Goal: Find specific page/section: Find specific page/section

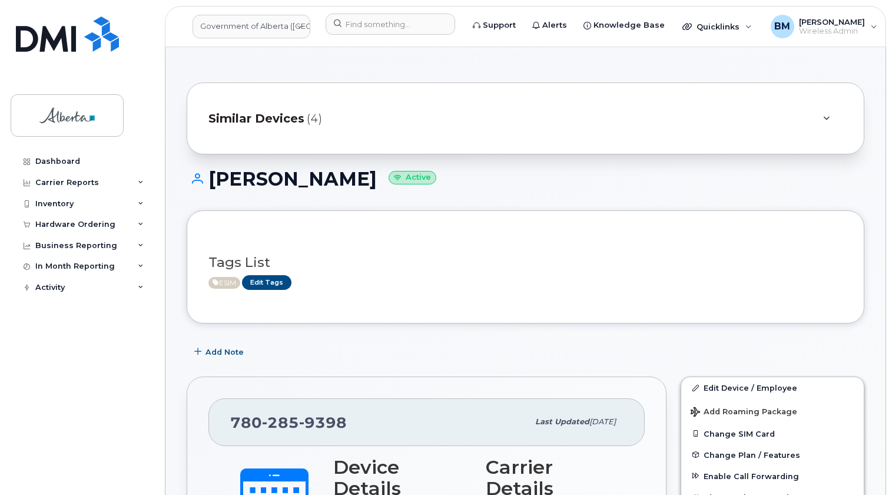
scroll to position [214, 0]
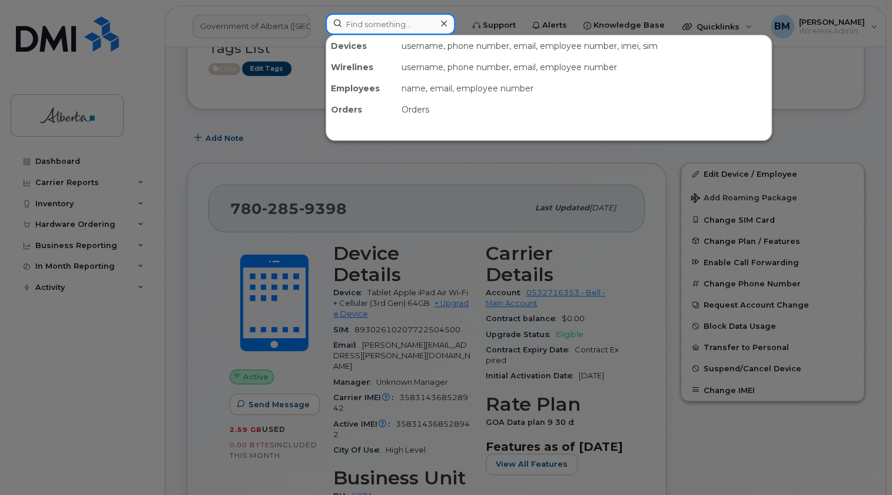
click at [365, 22] on input at bounding box center [391, 24] width 130 height 21
paste input "17805736796"
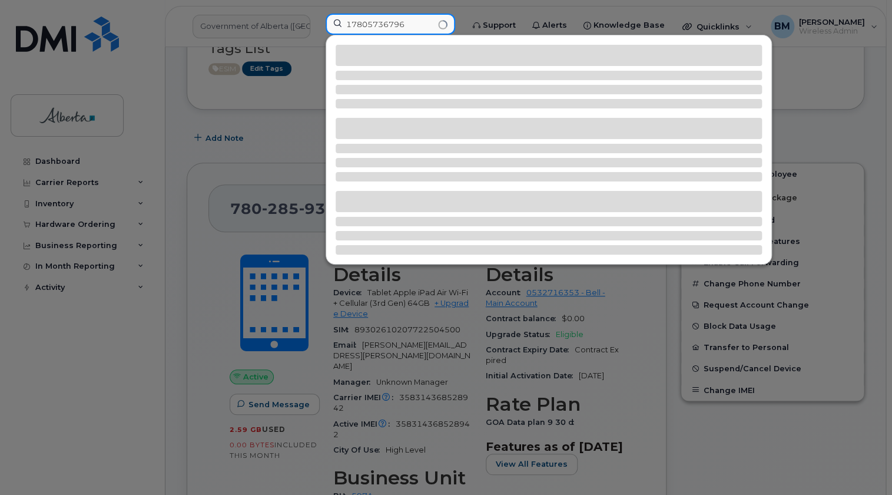
click at [353, 24] on input "17805736796" at bounding box center [391, 24] width 130 height 21
type input "7805736796"
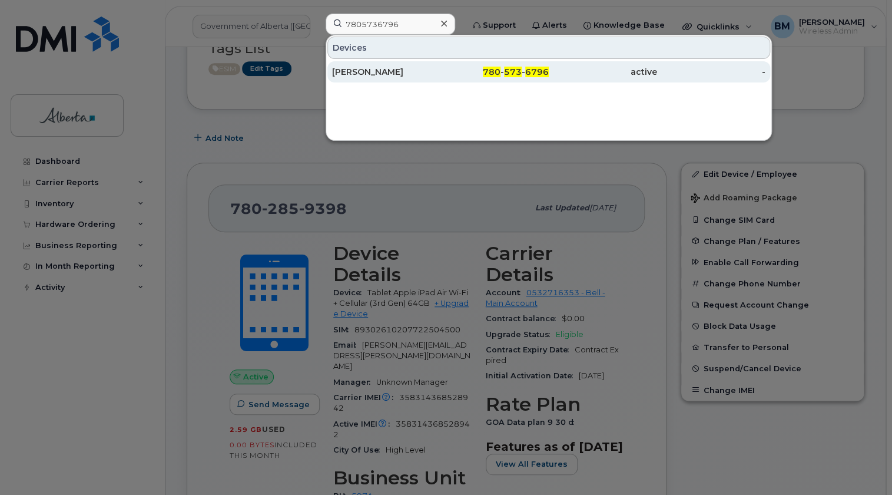
click at [371, 70] on div "Nathan Bennett" at bounding box center [386, 72] width 108 height 12
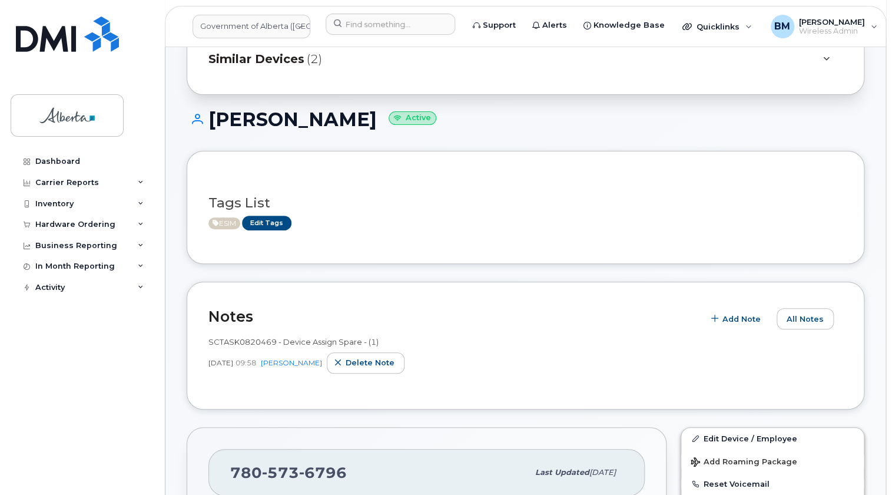
scroll to position [53, 0]
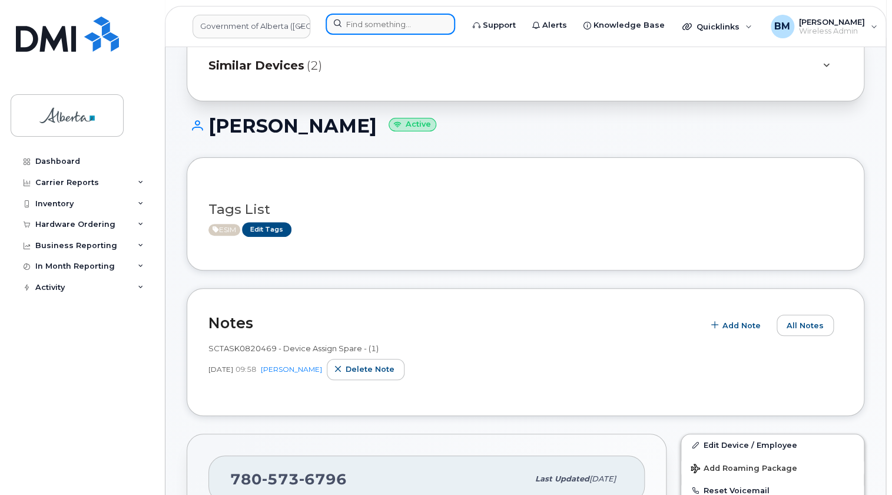
click at [377, 21] on input at bounding box center [391, 24] width 130 height 21
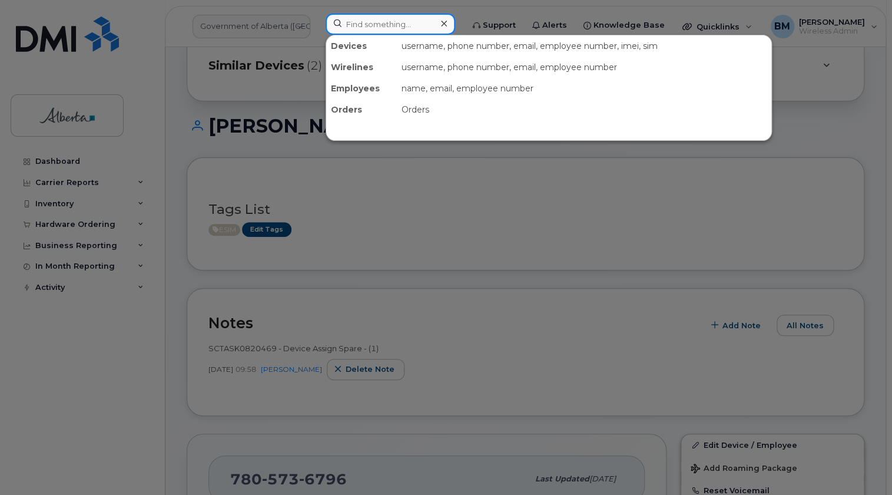
paste input "17806189539"
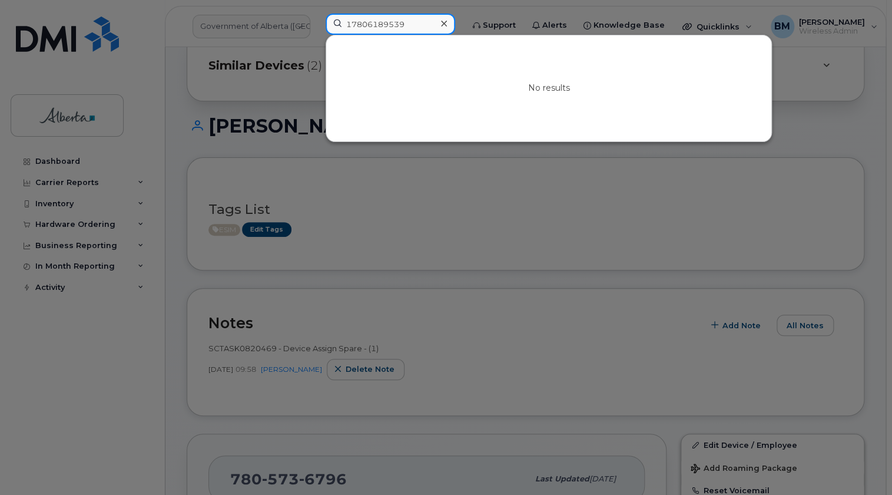
click at [353, 26] on input "17806189539" at bounding box center [391, 24] width 130 height 21
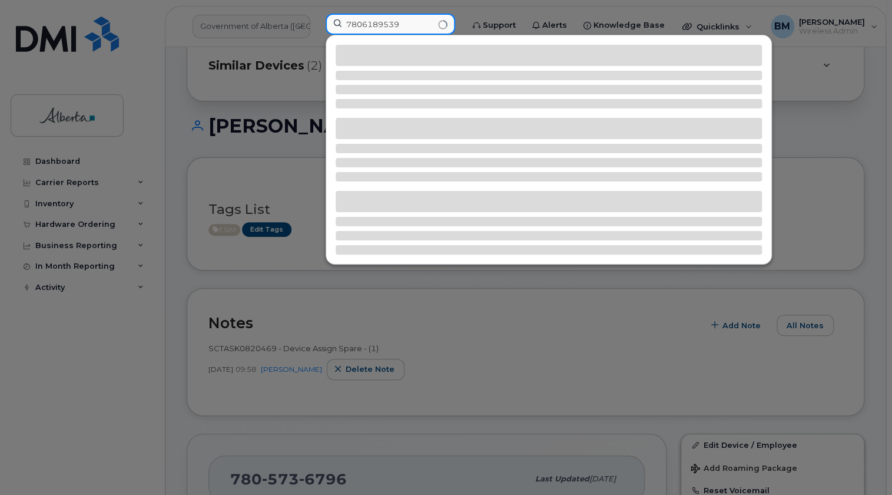
type input "7806189539"
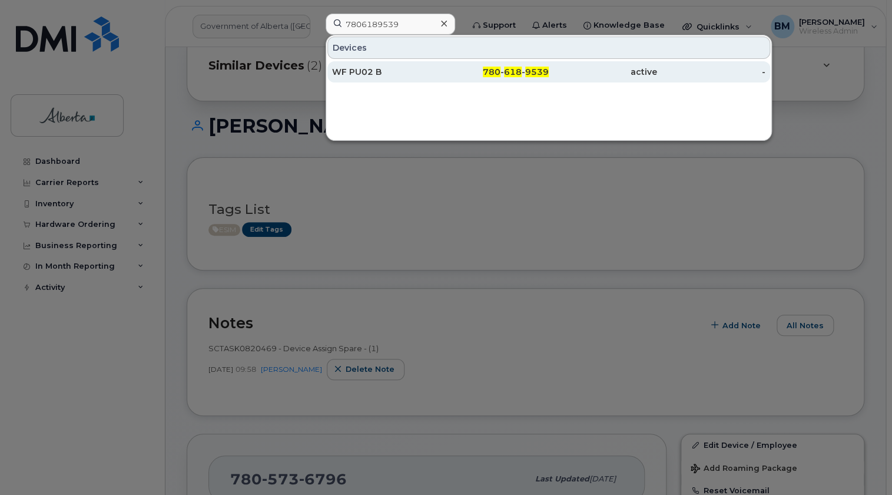
click at [348, 69] on div "WF PU02 B" at bounding box center [386, 72] width 108 height 12
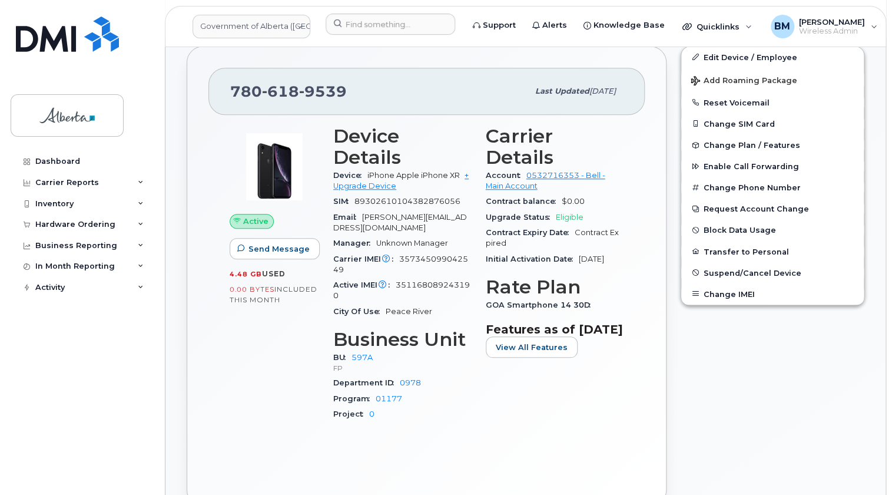
scroll to position [375, 0]
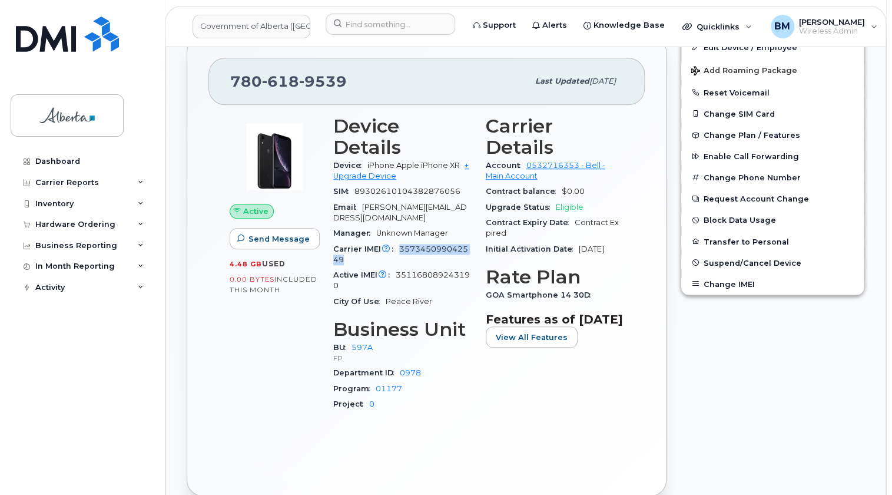
drag, startPoint x: 399, startPoint y: 236, endPoint x: 400, endPoint y: 243, distance: 7.7
click at [400, 243] on div "Carrier IMEI Carrier IMEI is reported during the last billing cycle or change o…" at bounding box center [402, 254] width 138 height 26
copy span "357345099042549"
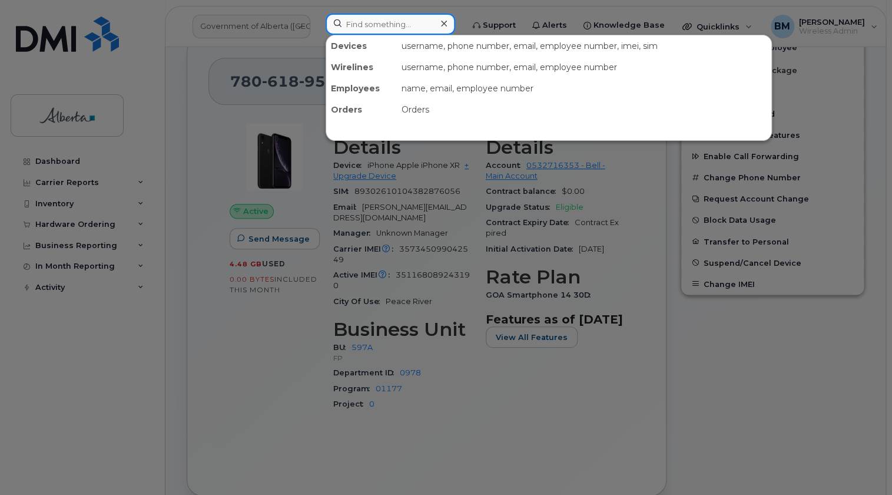
click at [377, 21] on input at bounding box center [391, 24] width 130 height 21
paste input "357345099042549"
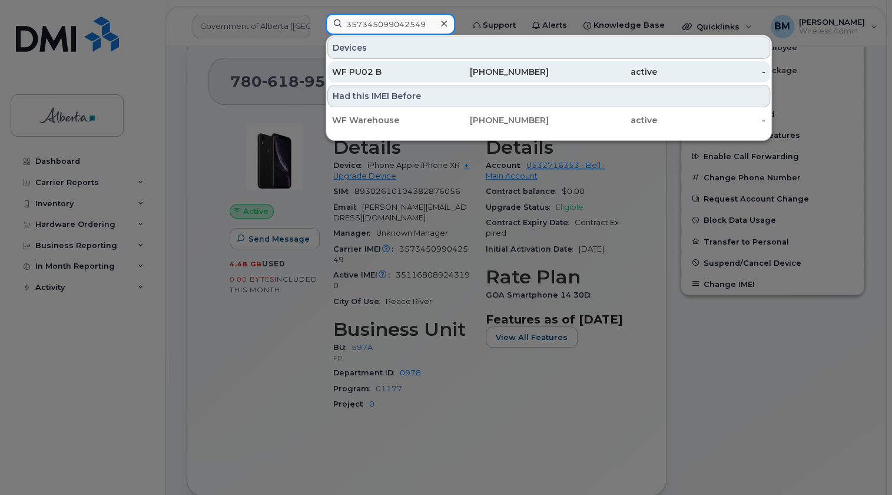
type input "357345099042549"
click at [359, 72] on div "WF PU02 B" at bounding box center [386, 72] width 108 height 12
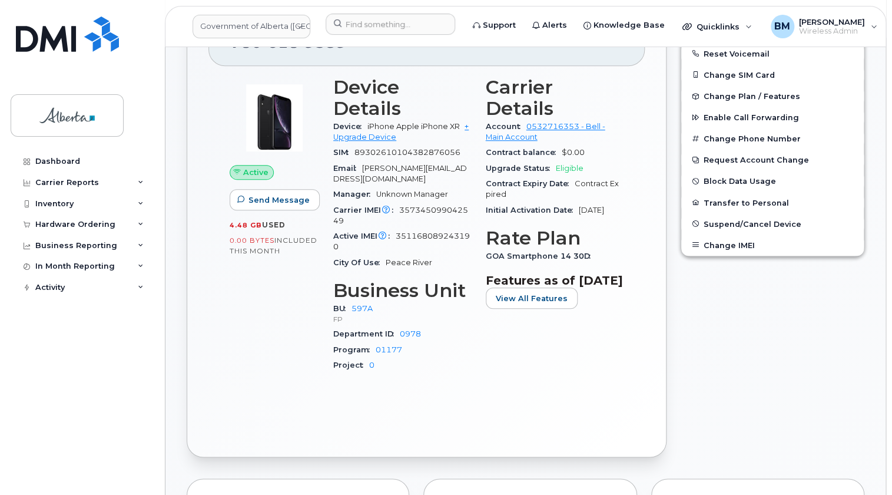
scroll to position [314, 0]
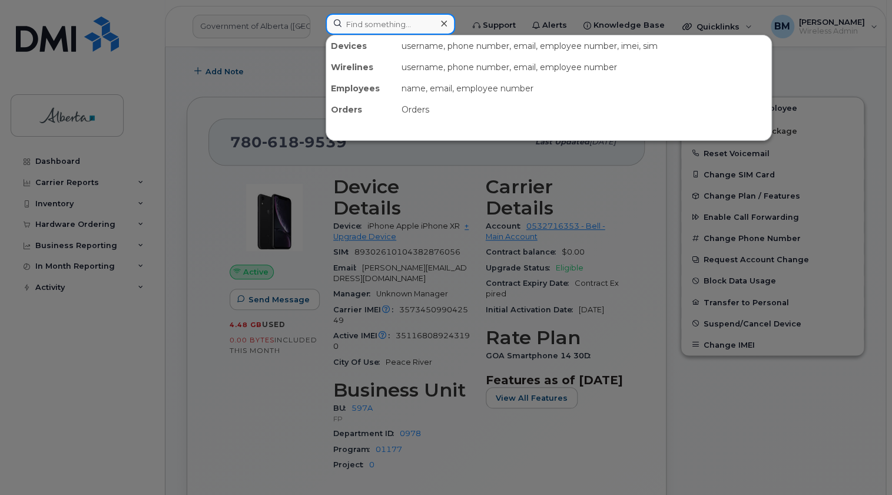
click at [400, 19] on input at bounding box center [391, 24] width 130 height 21
paste input "357345099042549"
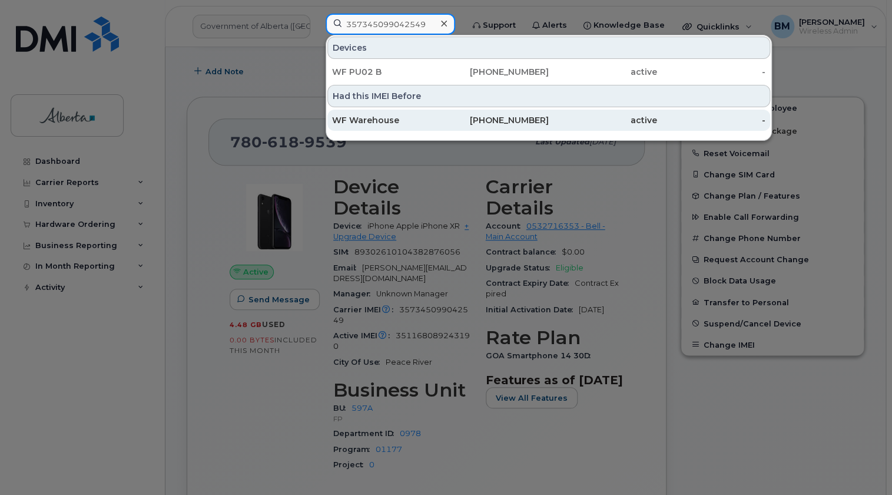
type input "357345099042549"
click at [372, 118] on div "WF Warehouse" at bounding box center [386, 120] width 108 height 12
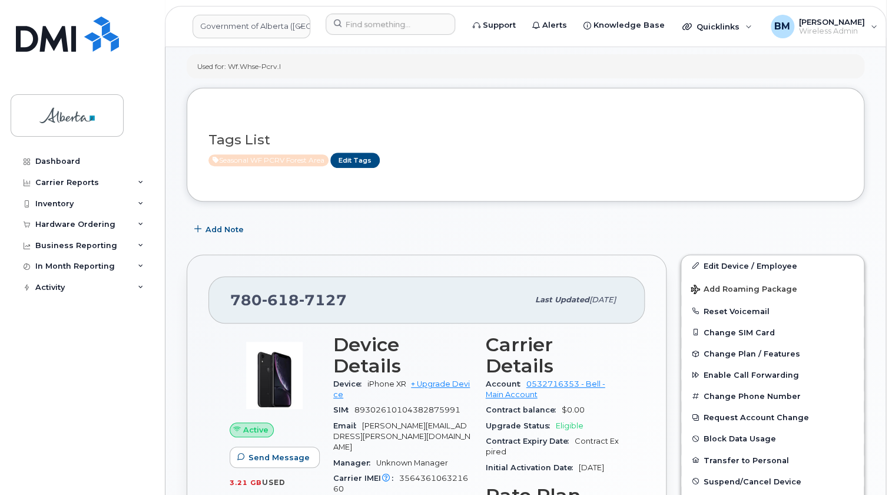
scroll to position [160, 0]
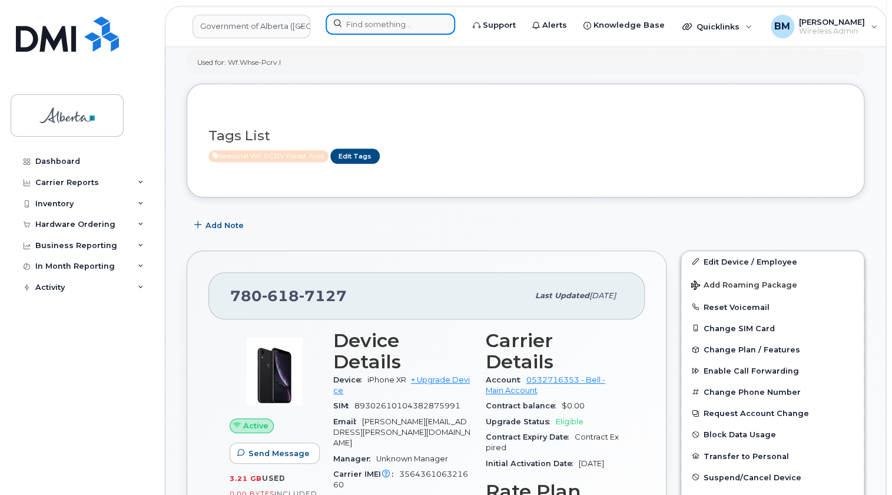
click at [365, 24] on input at bounding box center [391, 24] width 130 height 21
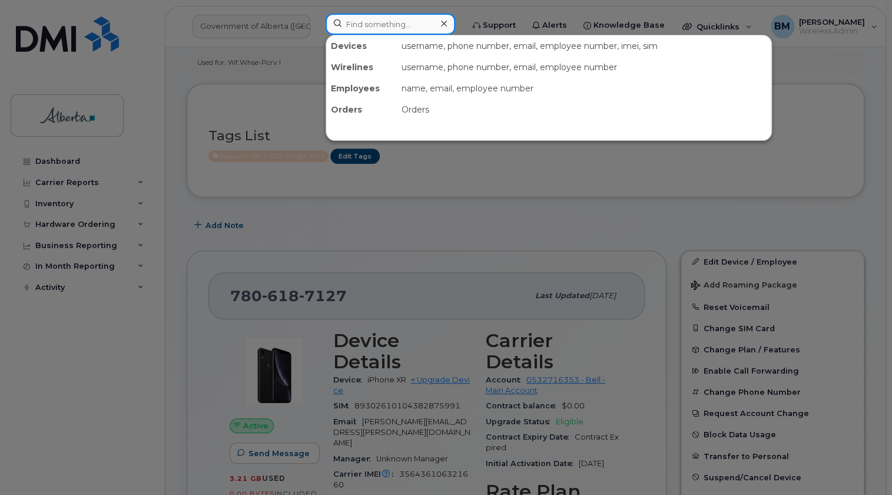
paste input "17807156430"
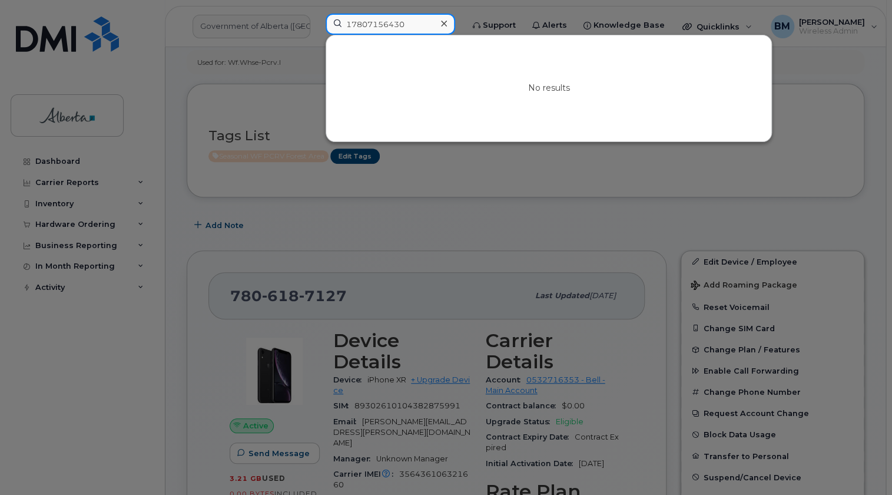
click at [350, 29] on input "17807156430" at bounding box center [391, 24] width 130 height 21
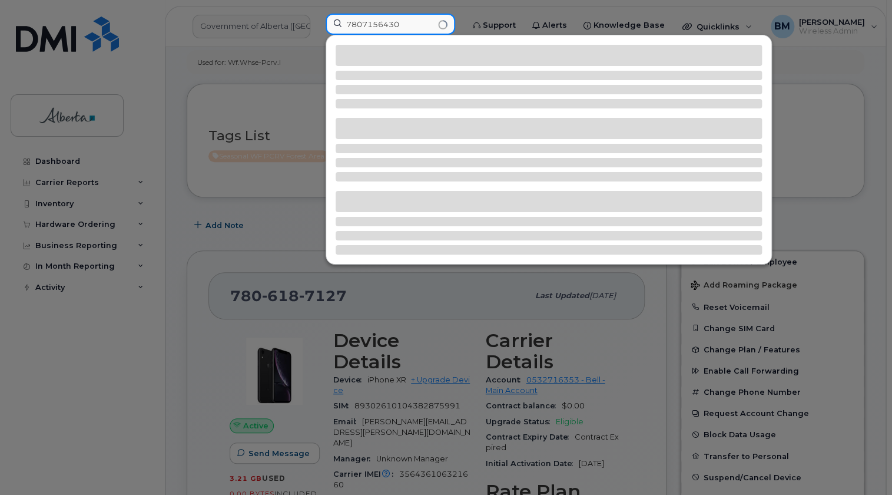
type input "7807156430"
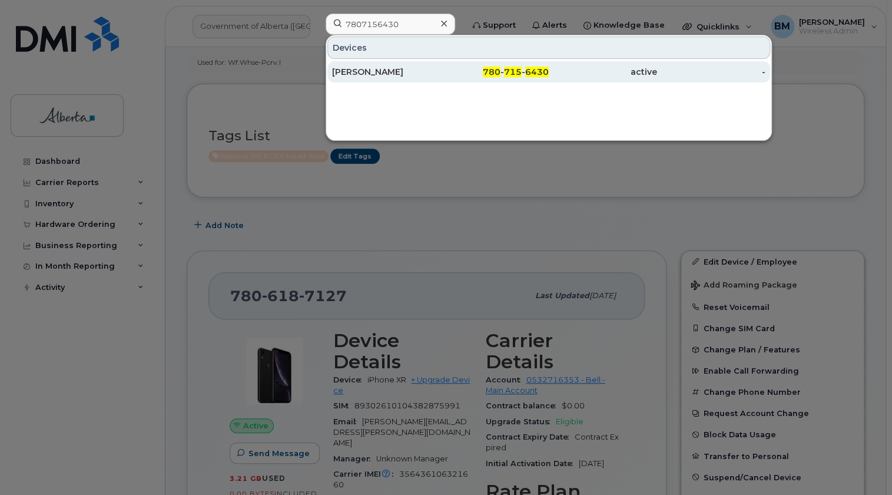
click at [346, 74] on div "[PERSON_NAME]" at bounding box center [386, 72] width 108 height 12
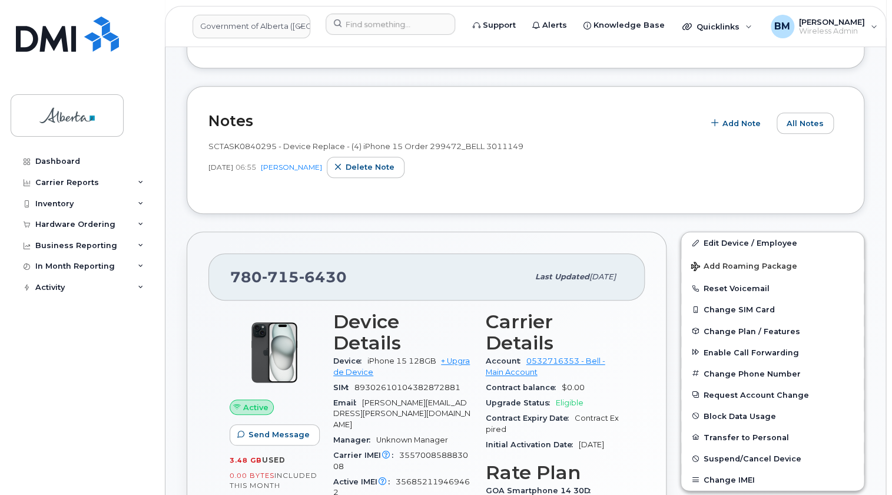
scroll to position [267, 0]
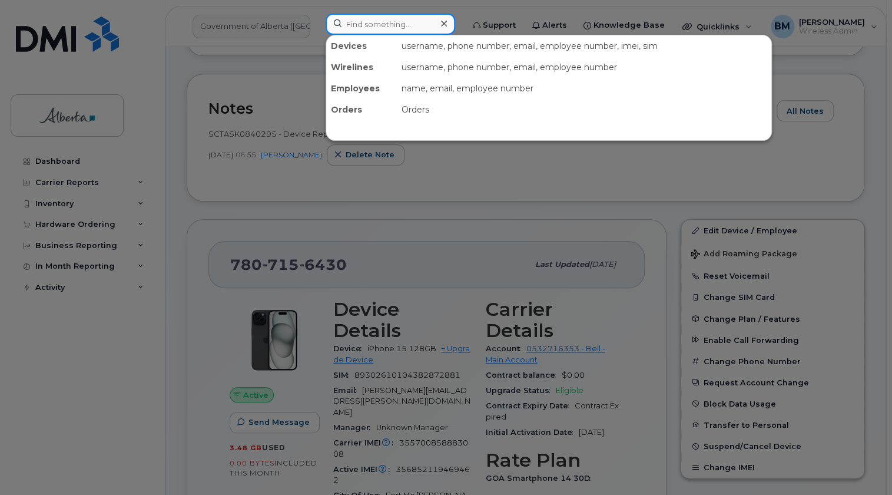
click at [359, 22] on input at bounding box center [391, 24] width 130 height 21
paste input "17807991932"
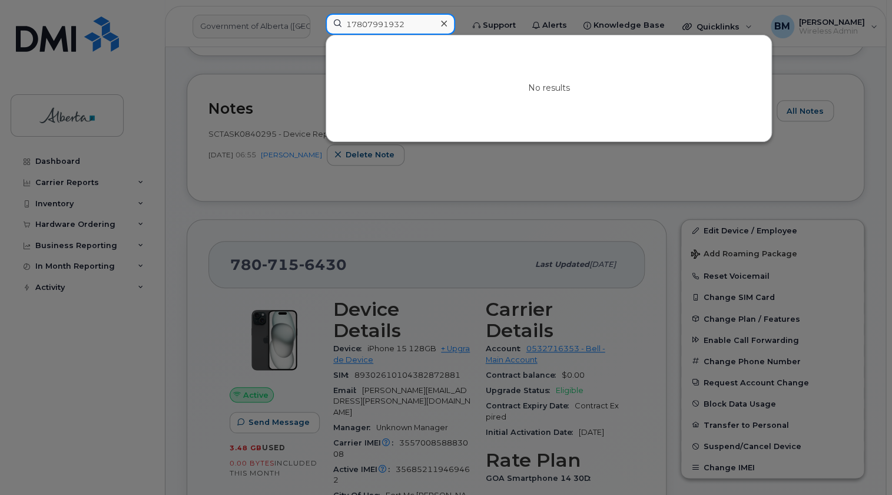
click at [352, 27] on input "17807991932" at bounding box center [391, 24] width 130 height 21
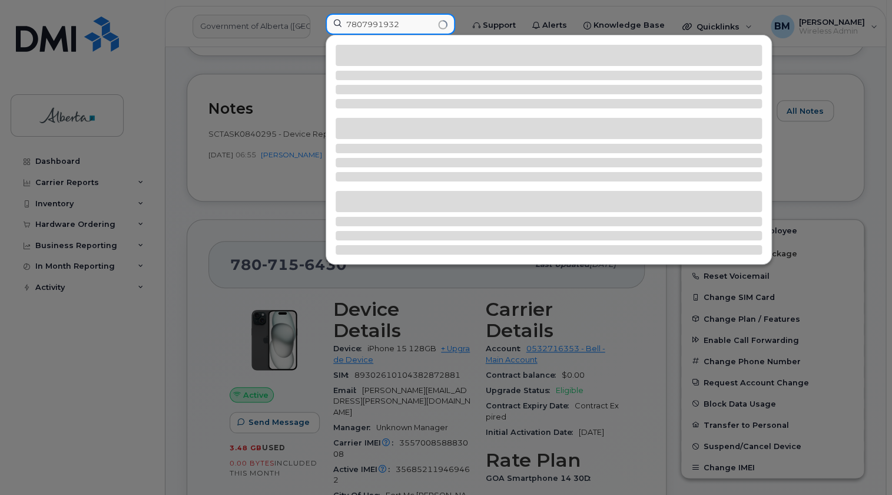
type input "7807991932"
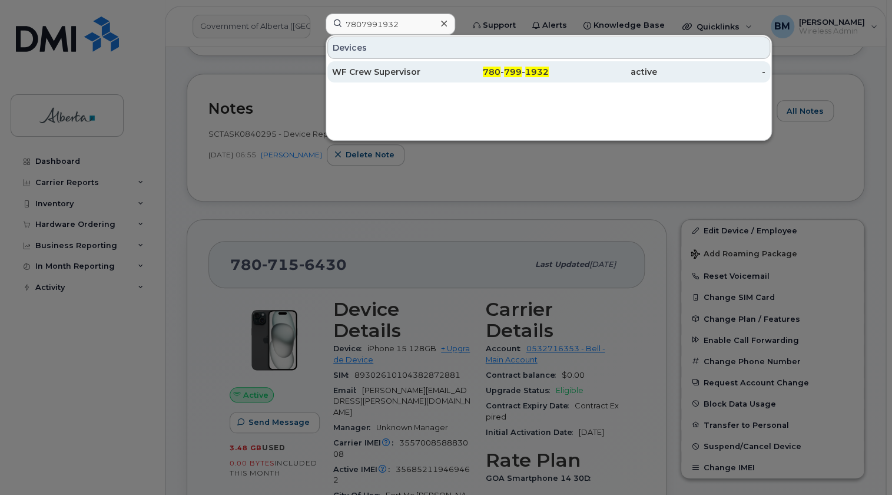
click at [359, 71] on div "WF Crew Supervisor" at bounding box center [386, 72] width 108 height 12
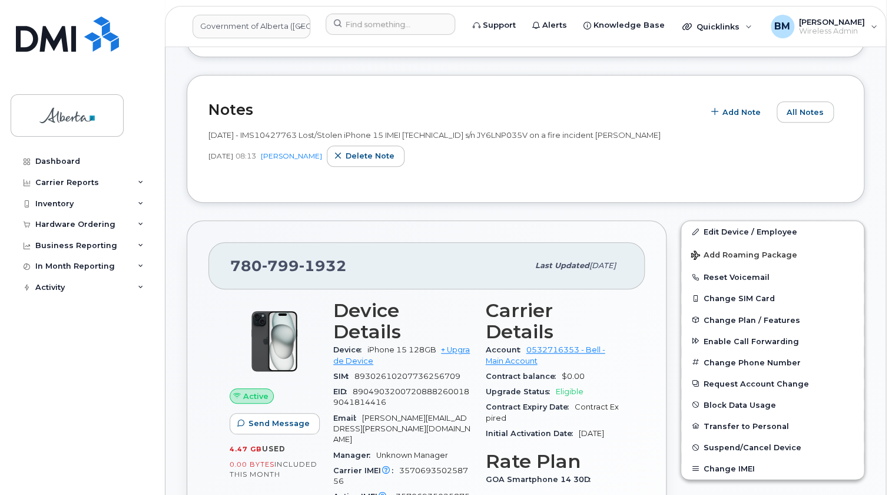
scroll to position [267, 0]
click at [361, 28] on input at bounding box center [391, 24] width 130 height 21
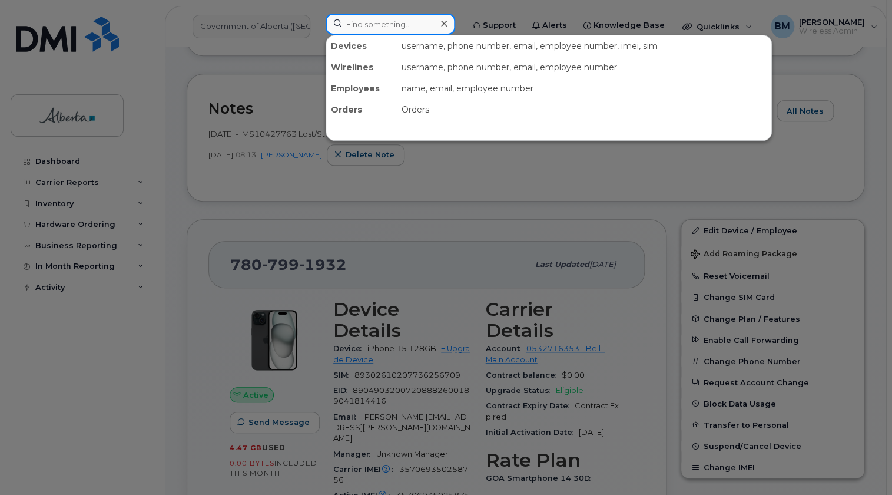
paste input "18257342941"
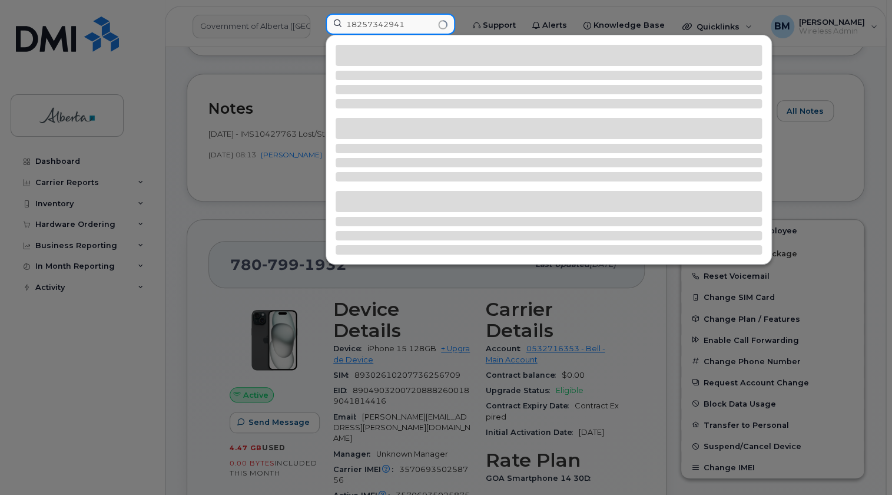
click at [353, 22] on input "18257342941" at bounding box center [391, 24] width 130 height 21
type input "8257342941"
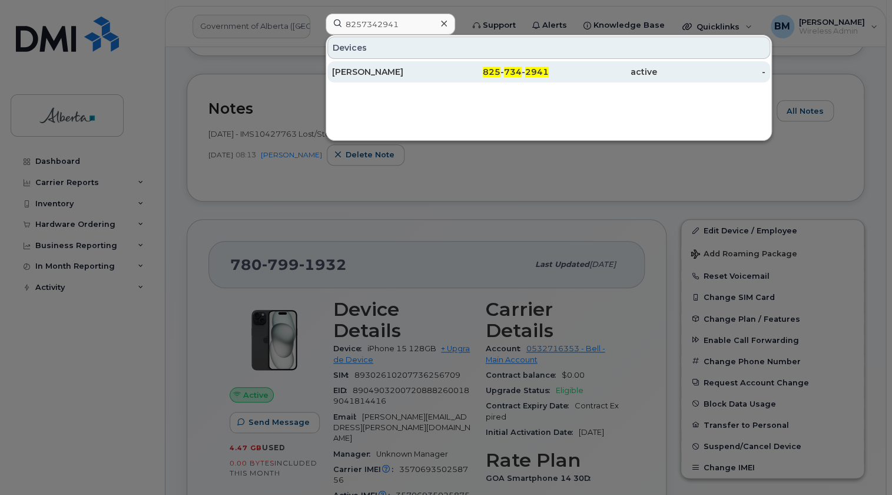
click at [382, 67] on div "[PERSON_NAME]" at bounding box center [386, 72] width 108 height 12
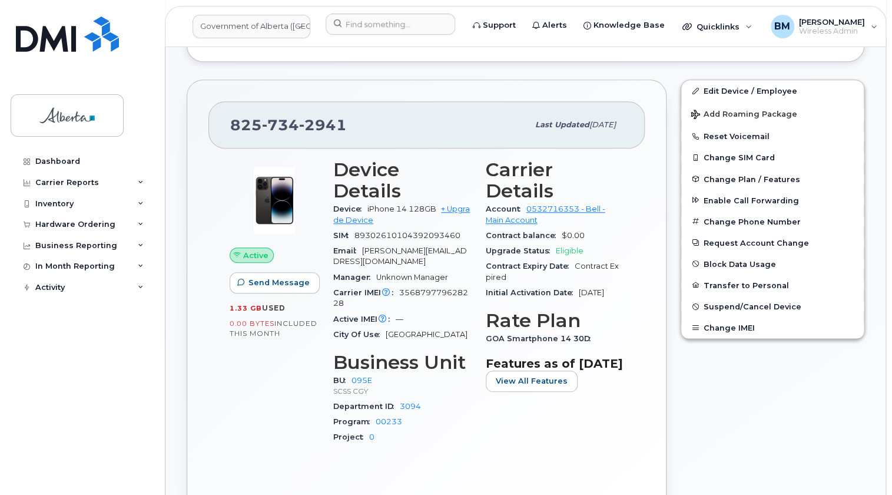
scroll to position [321, 0]
